Goal: Information Seeking & Learning: Learn about a topic

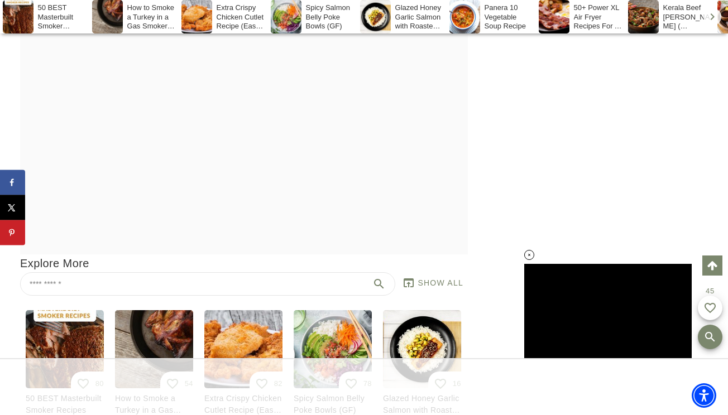
scroll to position [7630, 0]
